Goal: Find specific page/section: Find specific page/section

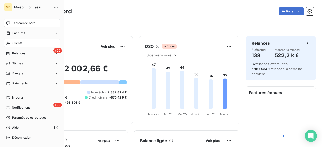
click at [9, 43] on icon at bounding box center [8, 43] width 4 height 4
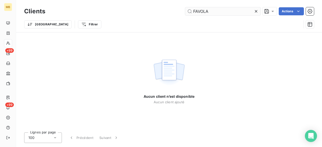
click at [219, 11] on input "FAVOLA" at bounding box center [222, 11] width 75 height 8
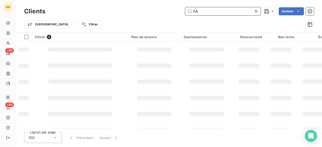
type input "F"
type input "2685"
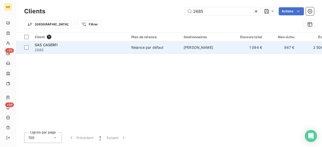
click at [204, 47] on span "[PERSON_NAME]" at bounding box center [198, 47] width 29 height 4
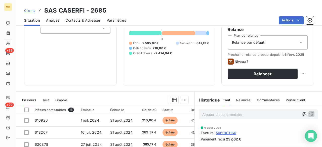
scroll to position [54, 0]
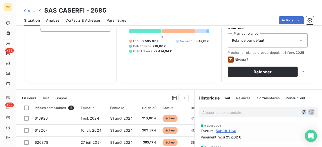
click at [302, 111] on icon "button" at bounding box center [304, 112] width 5 height 5
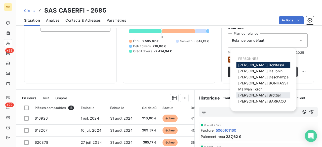
click at [257, 97] on span "[PERSON_NAME]" at bounding box center [259, 95] width 43 height 4
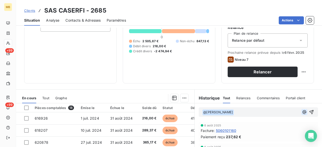
click at [302, 110] on icon "button" at bounding box center [304, 112] width 5 height 5
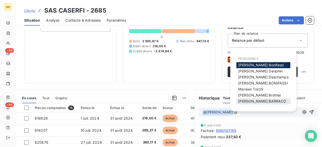
click at [259, 103] on span "[PERSON_NAME]" at bounding box center [262, 101] width 48 height 4
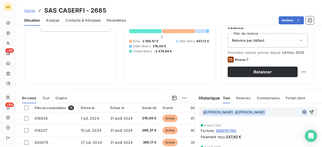
click at [302, 112] on icon "button" at bounding box center [304, 112] width 5 height 5
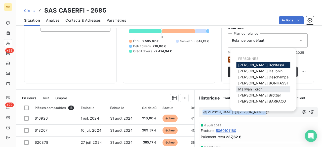
click at [255, 89] on span "[PERSON_NAME]" at bounding box center [250, 89] width 25 height 4
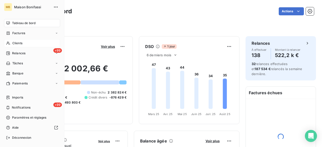
click at [12, 43] on span "Clients" at bounding box center [17, 43] width 10 height 5
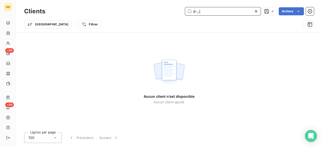
click at [219, 11] on input "é-_(" at bounding box center [222, 11] width 75 height 8
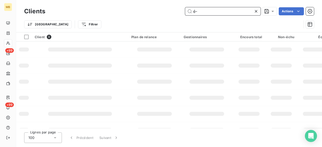
type input "é"
type input "2685"
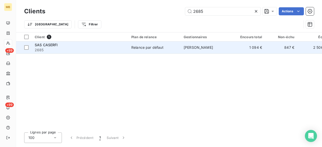
click at [207, 48] on span "[PERSON_NAME]" at bounding box center [198, 47] width 29 height 4
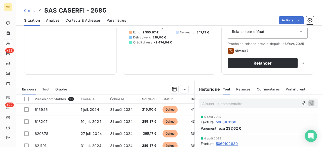
scroll to position [66, 0]
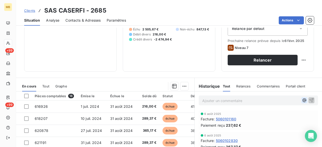
click at [302, 99] on icon "button" at bounding box center [304, 100] width 5 height 5
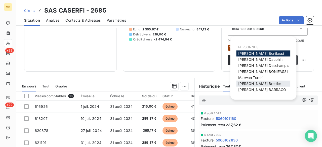
click at [264, 84] on span "[PERSON_NAME]" at bounding box center [259, 83] width 43 height 4
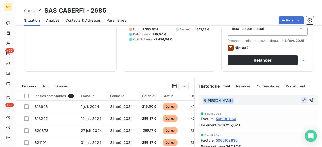
click at [302, 100] on icon "button" at bounding box center [304, 100] width 5 height 5
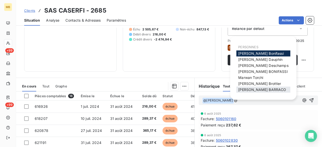
click at [260, 90] on span "[PERSON_NAME]" at bounding box center [262, 90] width 48 height 4
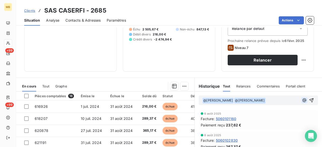
click at [302, 99] on icon "button" at bounding box center [304, 100] width 4 height 4
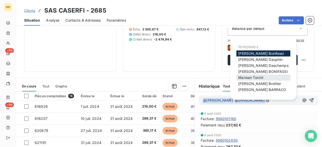
click at [263, 77] on span "[PERSON_NAME]" at bounding box center [250, 77] width 25 height 4
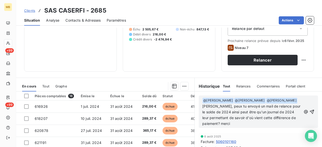
click at [224, 122] on span "Mélissa, peux tu envoyé un mail de relance pour le solde de 2024 ainsi peut êtr…" at bounding box center [251, 115] width 99 height 22
click at [309, 113] on icon "button" at bounding box center [311, 111] width 5 height 5
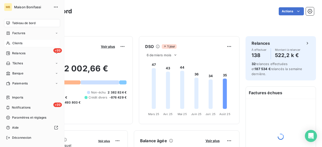
click at [17, 42] on span "Clients" at bounding box center [17, 43] width 10 height 5
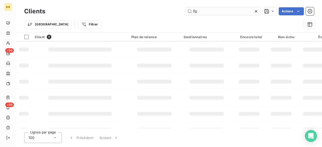
type input "f"
type input "("
type input "5713"
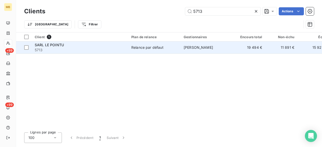
click at [200, 46] on span "[PERSON_NAME]" at bounding box center [198, 47] width 29 height 4
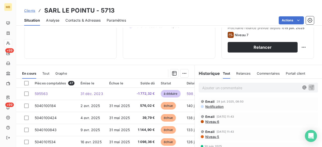
scroll to position [83, 0]
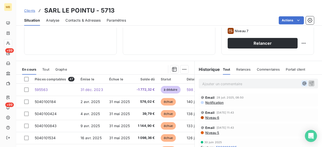
click at [302, 82] on icon "button" at bounding box center [304, 83] width 5 height 5
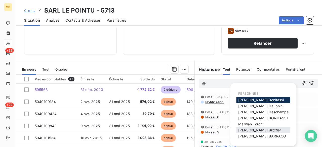
click at [265, 130] on div "[PERSON_NAME]" at bounding box center [263, 130] width 54 height 6
click at [265, 131] on div "[PERSON_NAME]" at bounding box center [263, 130] width 54 height 6
click at [259, 129] on span "[PERSON_NAME]" at bounding box center [259, 130] width 43 height 4
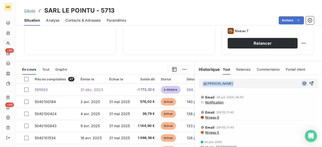
click at [302, 83] on icon "button" at bounding box center [304, 83] width 4 height 4
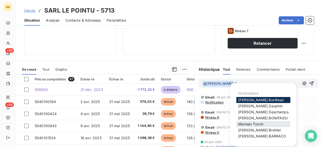
click at [268, 123] on div "[PERSON_NAME]" at bounding box center [263, 124] width 54 height 6
click at [269, 123] on div "[PERSON_NAME]" at bounding box center [263, 124] width 54 height 6
click at [266, 123] on div "[PERSON_NAME]" at bounding box center [263, 124] width 54 height 6
click at [262, 123] on span "[PERSON_NAME]" at bounding box center [250, 124] width 25 height 4
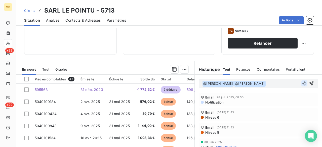
click at [302, 81] on icon "button" at bounding box center [304, 83] width 5 height 5
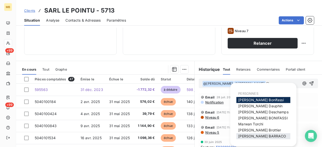
click at [254, 135] on span "[PERSON_NAME]" at bounding box center [262, 136] width 48 height 4
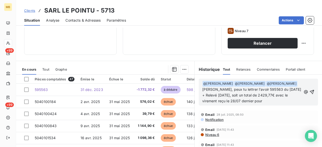
click at [215, 100] on span "[PERSON_NAME], peux tu lettrer l'avoir 595563 du [DATE] + Relevé [DATE], soit u…" at bounding box center [252, 95] width 100 height 16
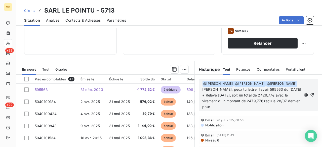
click at [258, 107] on p "﻿ @ [PERSON_NAME] ﻿ ﻿ @ [PERSON_NAME] ﻿ ﻿ @ [PERSON_NAME] ﻿ [PERSON_NAME], peux…" at bounding box center [251, 95] width 99 height 29
click at [307, 94] on div "﻿ @ [PERSON_NAME] ﻿ ﻿ @ [PERSON_NAME] ﻿ ﻿ @ [PERSON_NAME] ﻿ [PERSON_NAME], peux…" at bounding box center [258, 95] width 119 height 32
click at [309, 94] on icon "button" at bounding box center [311, 95] width 5 height 5
